Goal: Navigation & Orientation: Find specific page/section

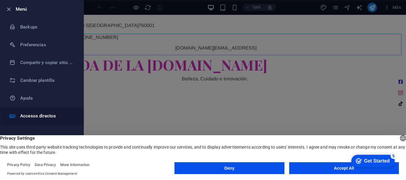
click at [33, 112] on li "Accesos directos" at bounding box center [41, 116] width 83 height 18
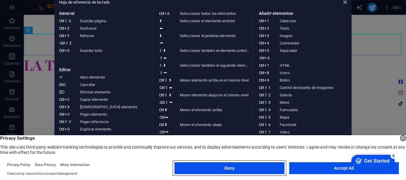
click at [255, 168] on button "Deny" at bounding box center [229, 169] width 110 height 12
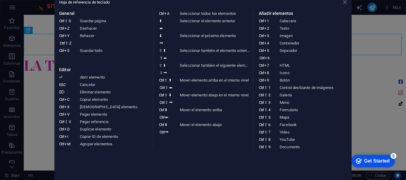
click at [346, 1] on icon at bounding box center [345, 2] width 4 height 5
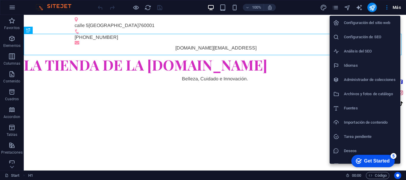
click at [396, 6] on div at bounding box center [203, 90] width 406 height 180
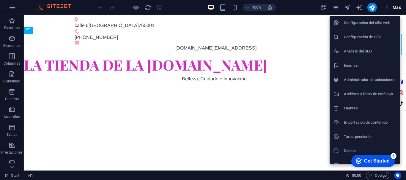
click at [377, 21] on h6 "Configuración del sitio web" at bounding box center [370, 22] width 53 height 7
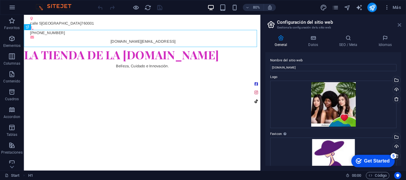
click at [399, 24] on icon at bounding box center [400, 25] width 4 height 5
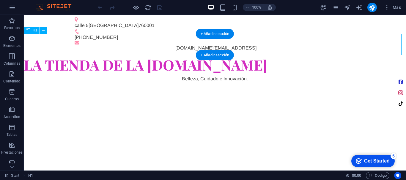
click at [377, 54] on div "la tienda de la [DOMAIN_NAME]" at bounding box center [215, 64] width 382 height 21
